Goal: Share content

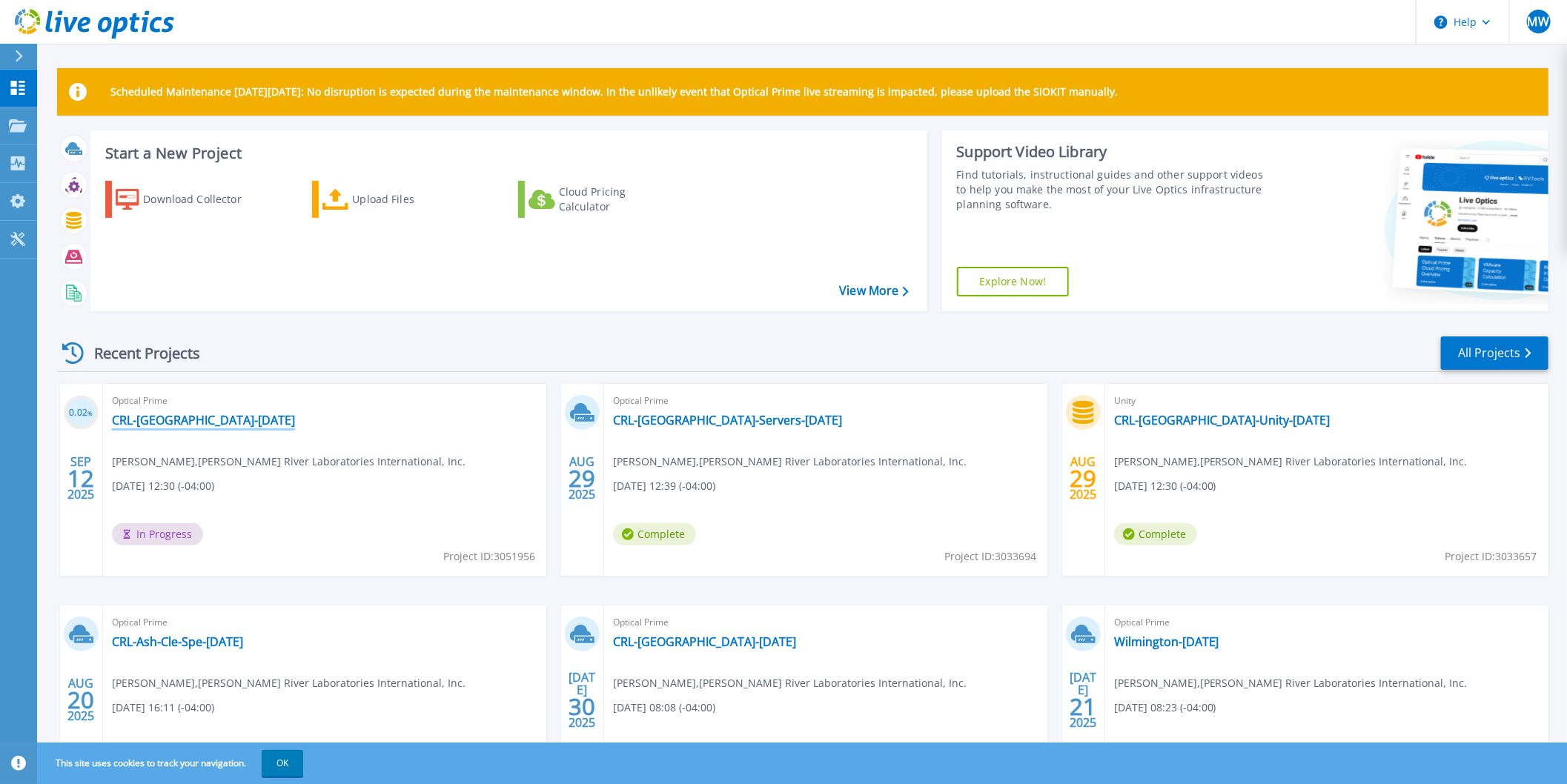
click at [216, 420] on link "CRL-[GEOGRAPHIC_DATA]-[DATE]" at bounding box center [203, 420] width 183 height 15
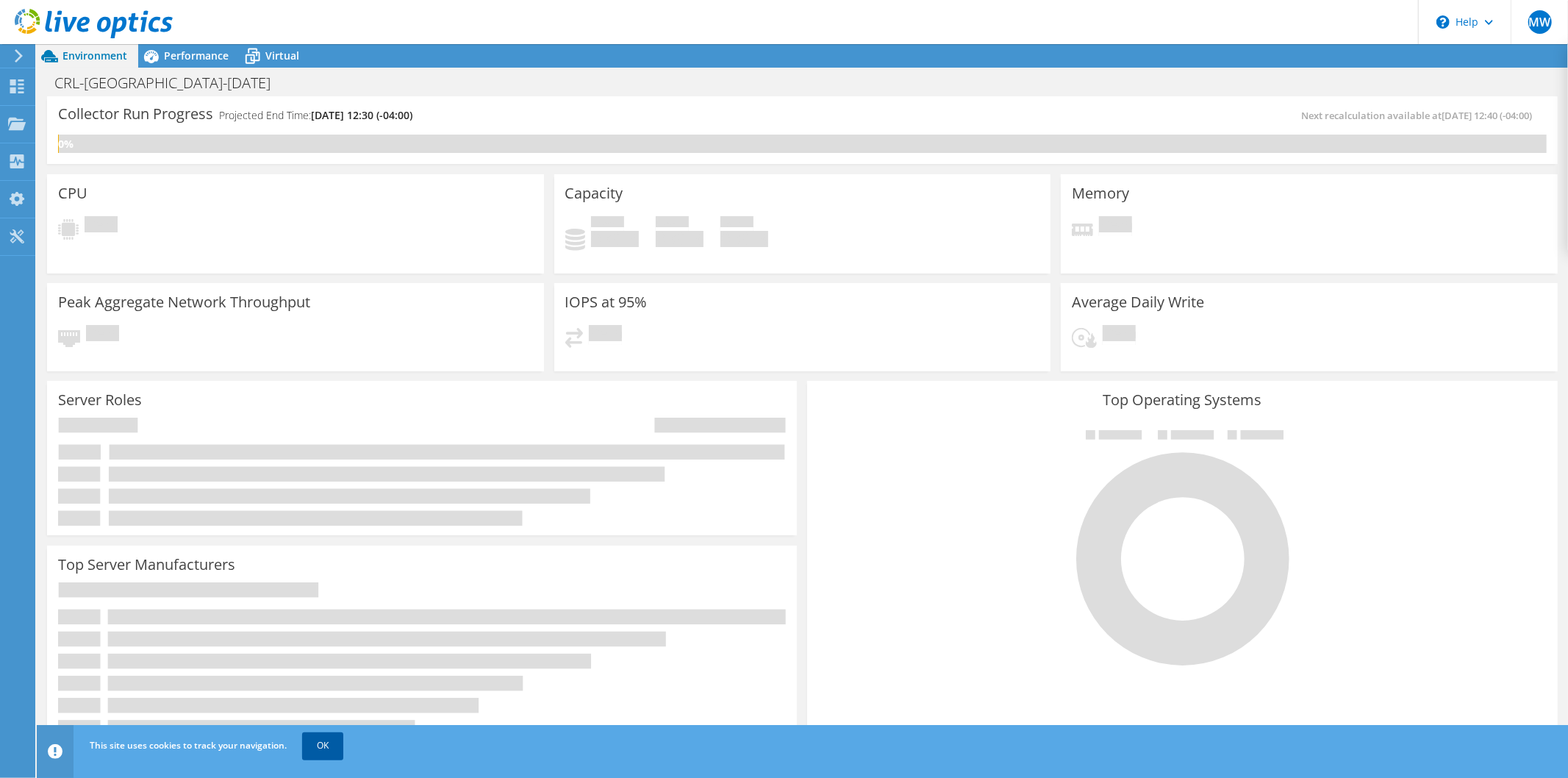
click at [325, 745] on link "OK" at bounding box center [322, 745] width 41 height 26
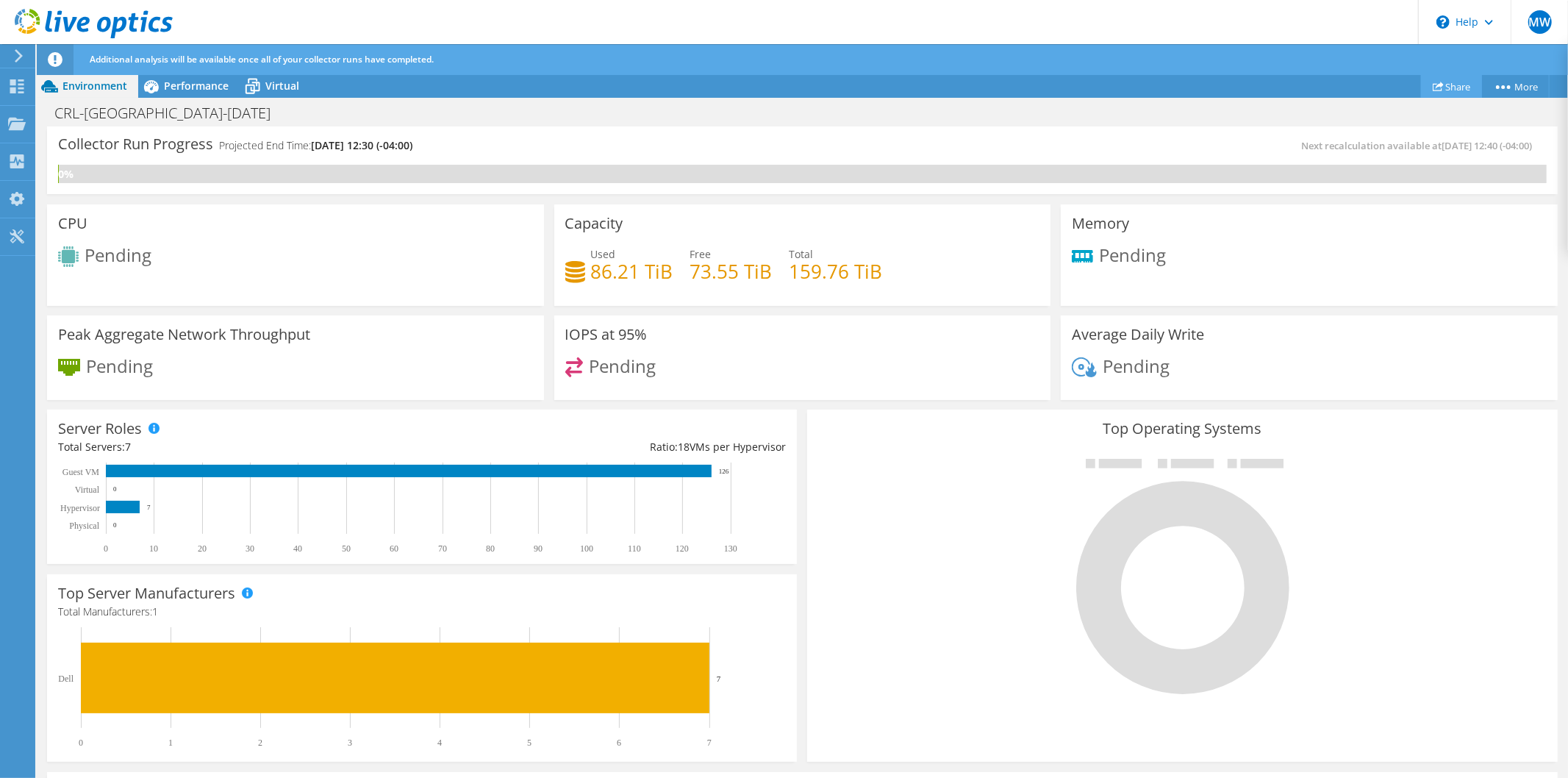
click at [1451, 84] on link "Share" at bounding box center [1451, 86] width 61 height 22
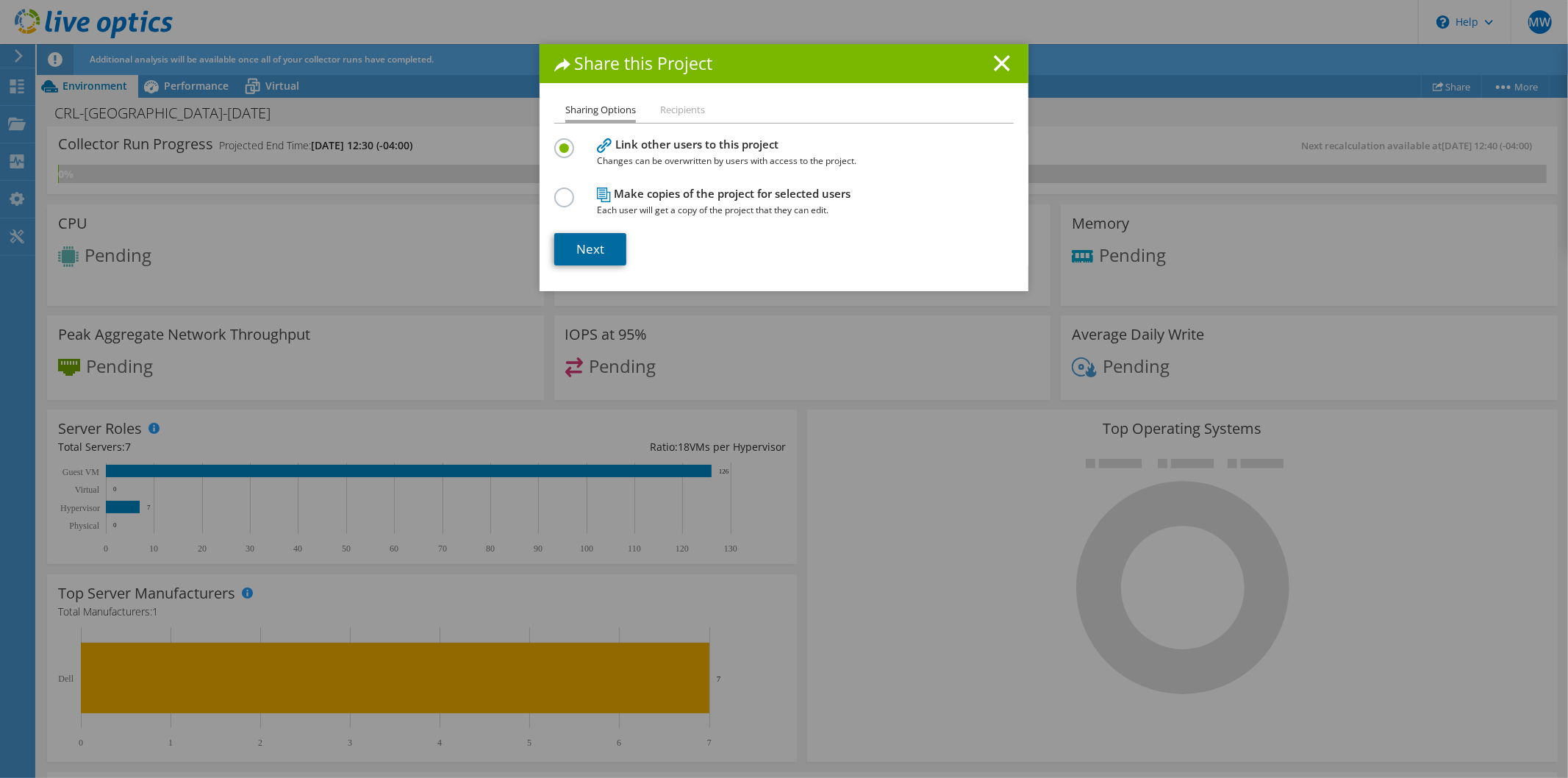
click at [596, 253] on link "Next" at bounding box center [590, 249] width 72 height 33
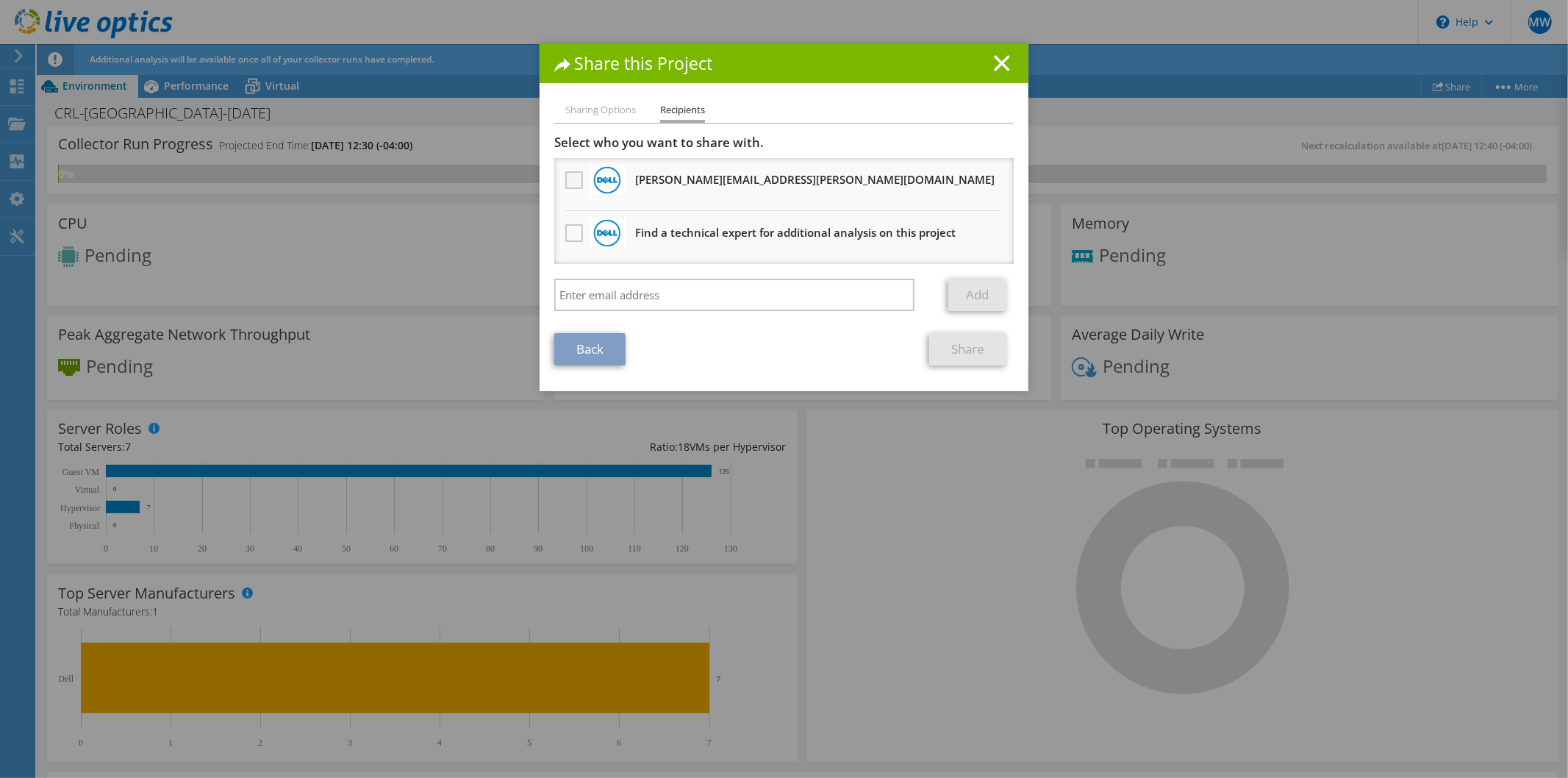
click at [566, 176] on label at bounding box center [576, 180] width 21 height 18
click at [0, 0] on input "checkbox" at bounding box center [0, 0] width 0 height 0
click at [965, 347] on link "Share" at bounding box center [967, 348] width 77 height 33
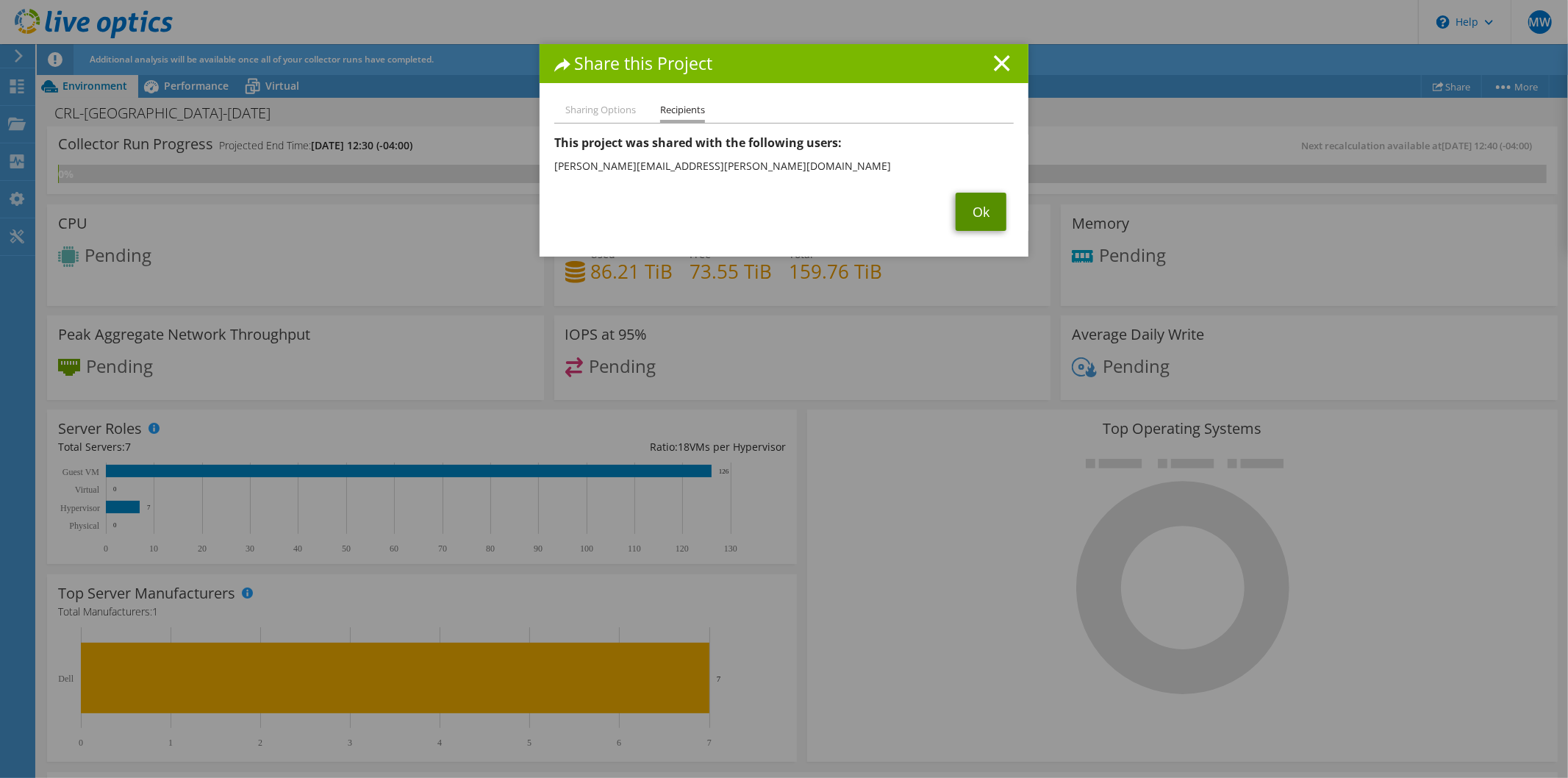
click at [969, 210] on link "Ok" at bounding box center [981, 212] width 50 height 38
